Goal: Information Seeking & Learning: Learn about a topic

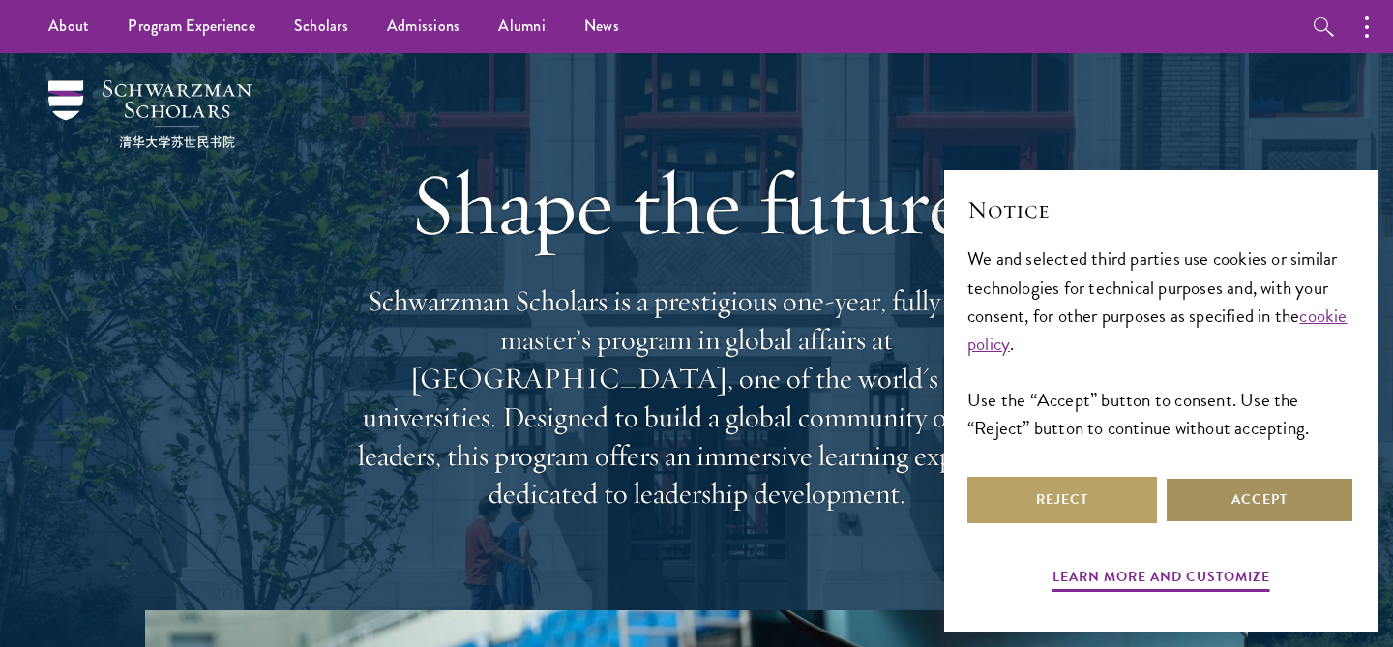
click at [1207, 483] on button "Accept" at bounding box center [1260, 500] width 190 height 46
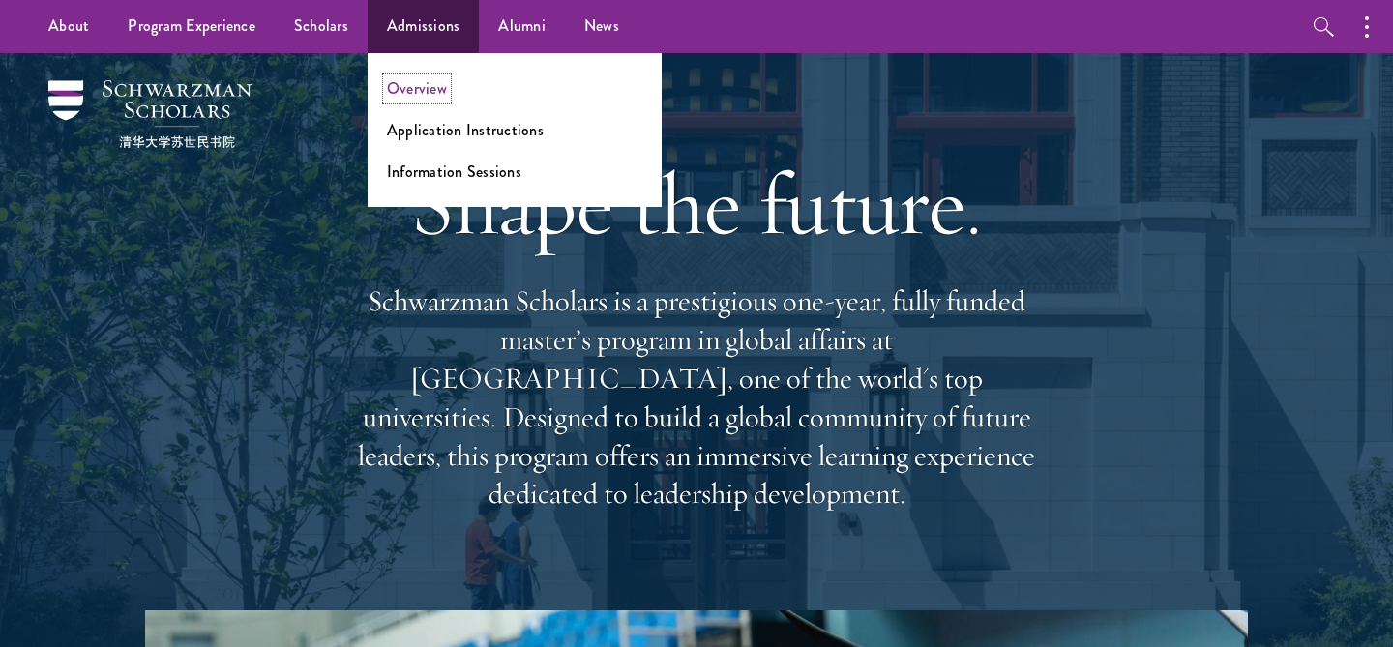
click at [391, 80] on link "Overview" at bounding box center [417, 88] width 60 height 22
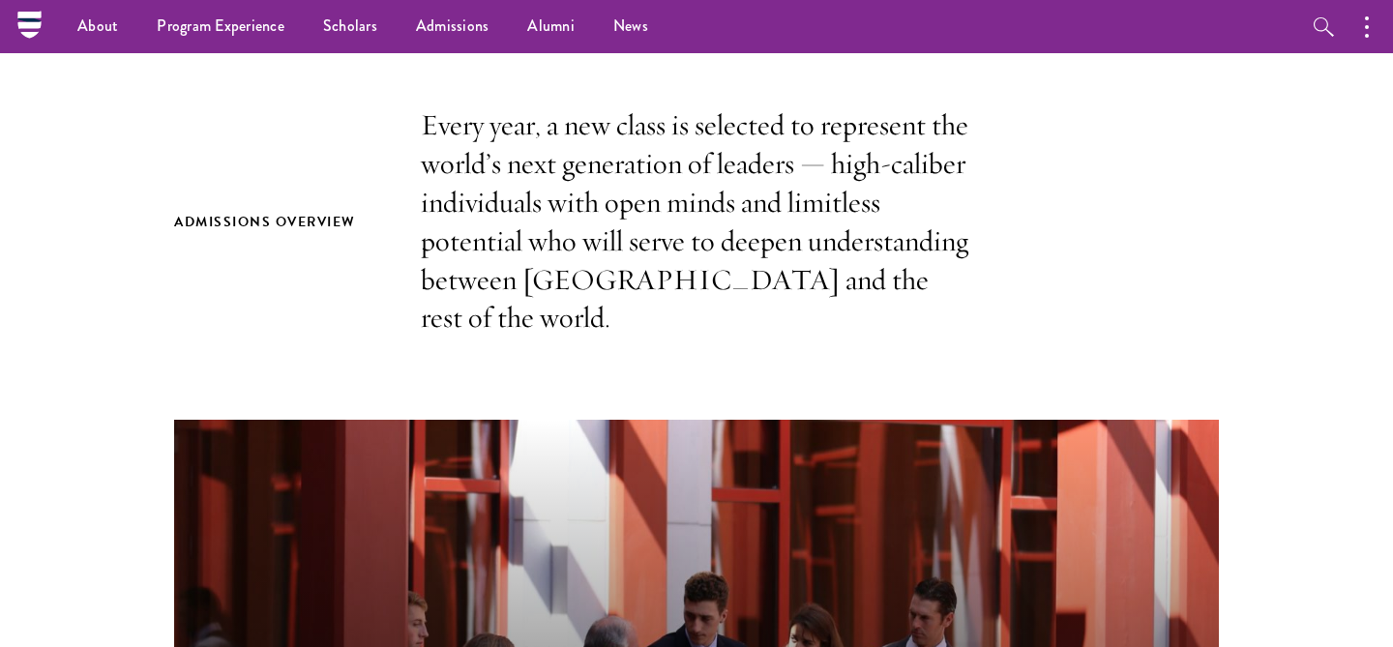
scroll to position [539, 0]
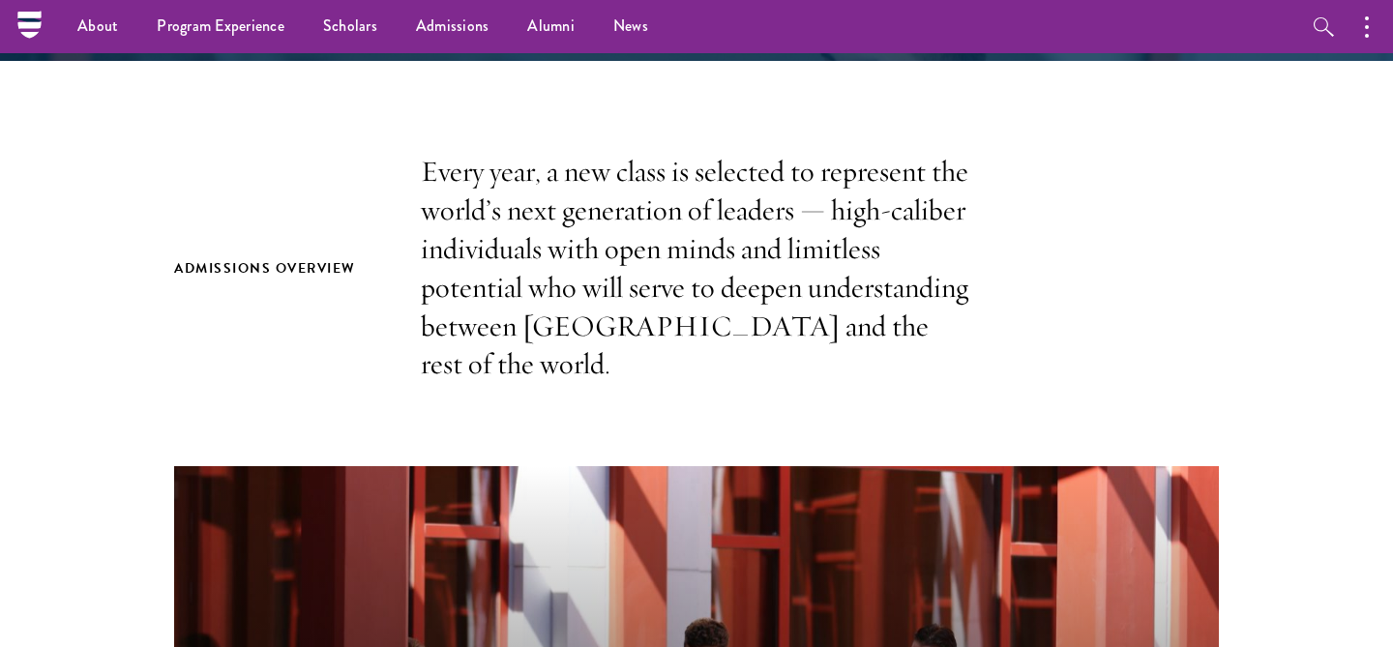
click at [208, 298] on div "Admissions Overview Every year, a new class is selected to represent the world’…" at bounding box center [696, 268] width 1045 height 231
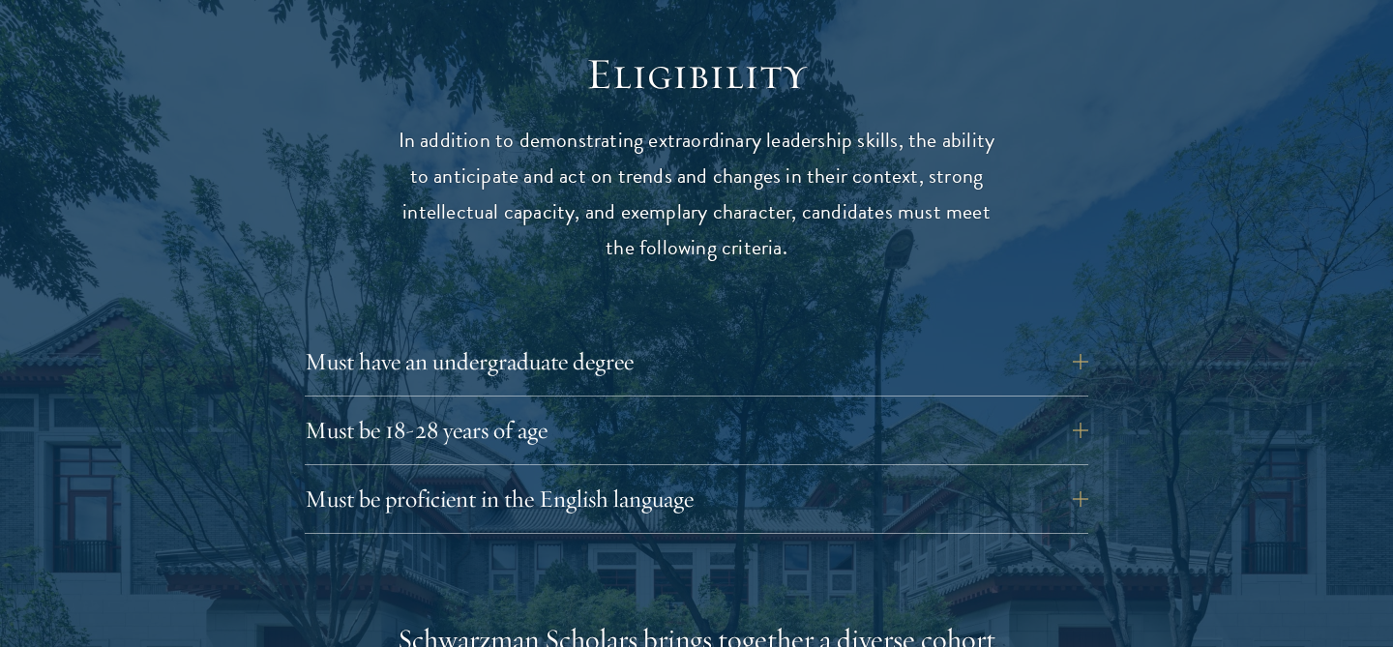
scroll to position [2767, 0]
